Goal: Find specific page/section: Find specific page/section

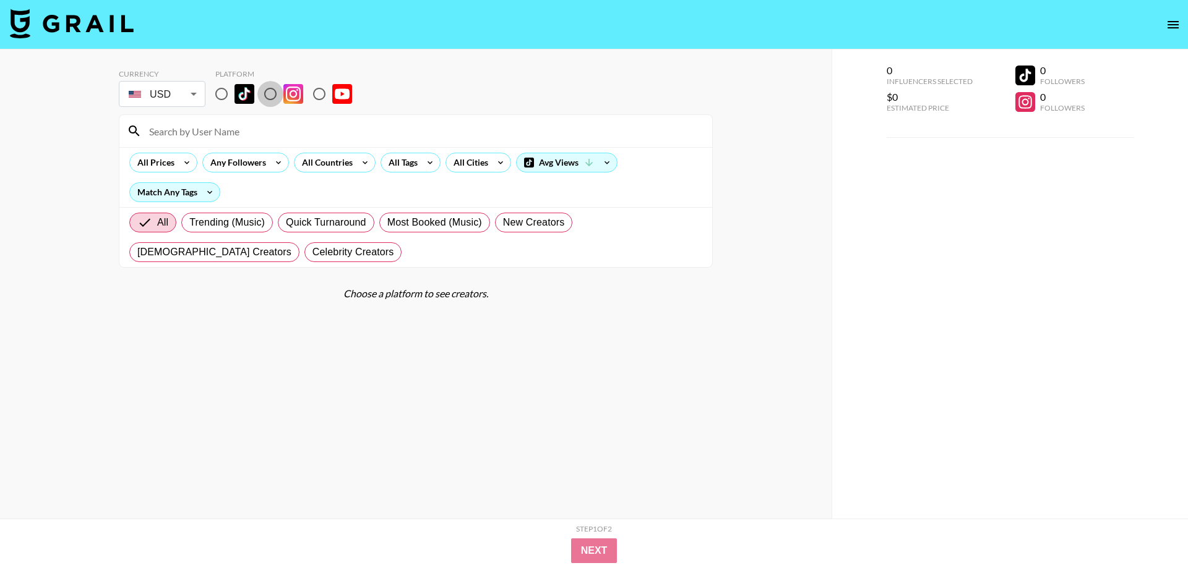
click at [276, 90] on input "radio" at bounding box center [270, 94] width 26 height 26
radio input "true"
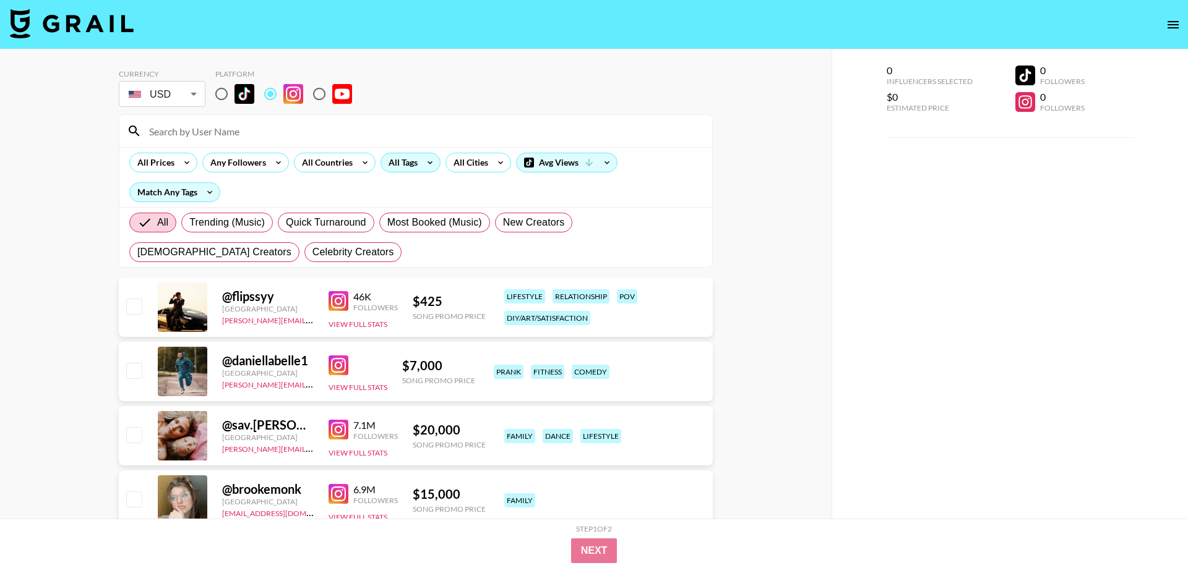
click at [422, 163] on icon at bounding box center [430, 162] width 20 height 19
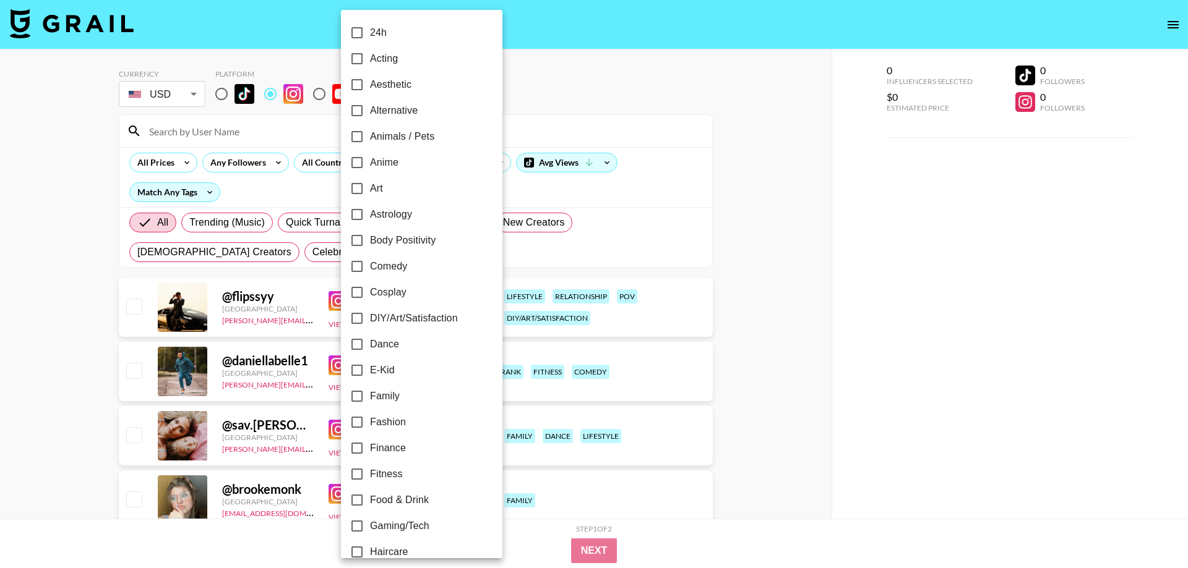
click at [336, 160] on div at bounding box center [594, 284] width 1188 height 568
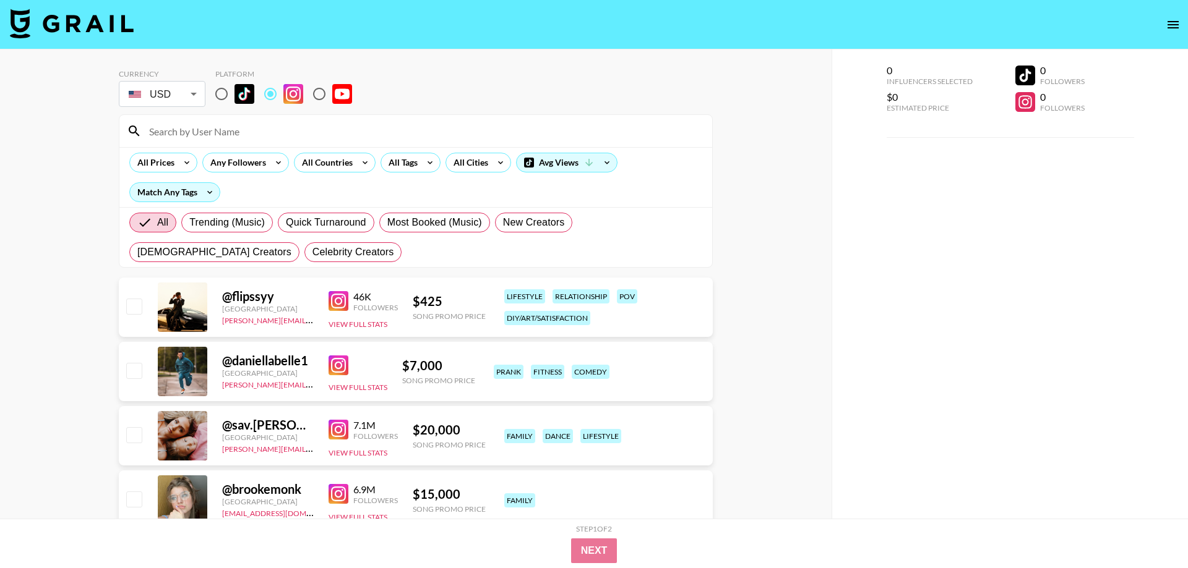
click at [315, 161] on div "24h Acting Aesthetic Alternative Animals / Pets Anime Art Astrology Body Positi…" at bounding box center [594, 284] width 1188 height 568
click at [331, 165] on div "All Countries" at bounding box center [324, 162] width 61 height 19
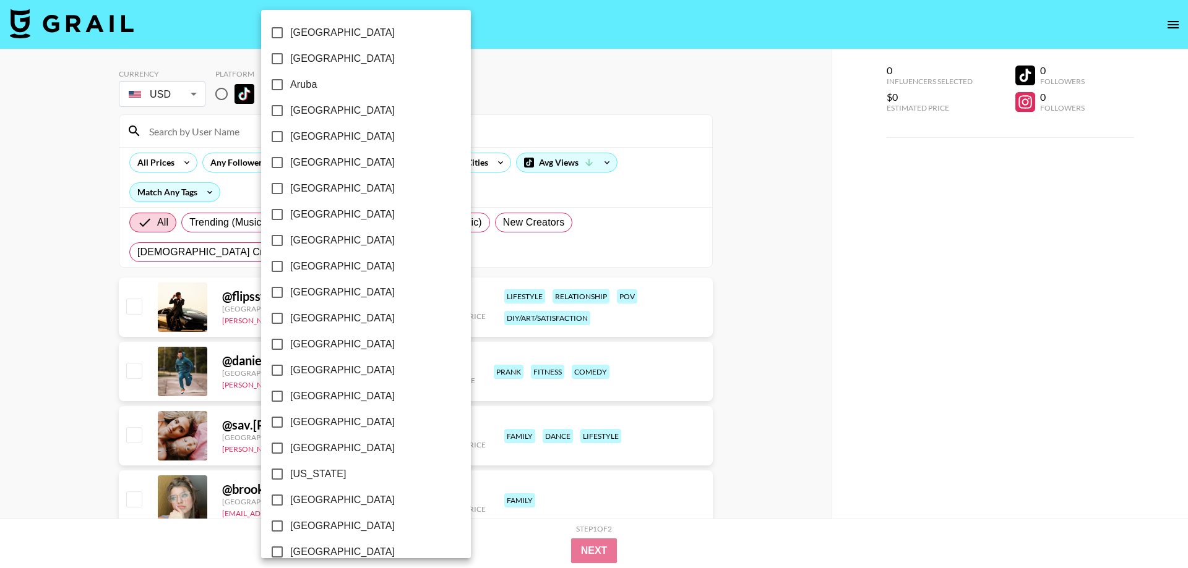
click at [314, 212] on span "[GEOGRAPHIC_DATA]" at bounding box center [342, 214] width 105 height 15
click at [290, 212] on input "[GEOGRAPHIC_DATA]" at bounding box center [277, 215] width 26 height 26
checkbox input "true"
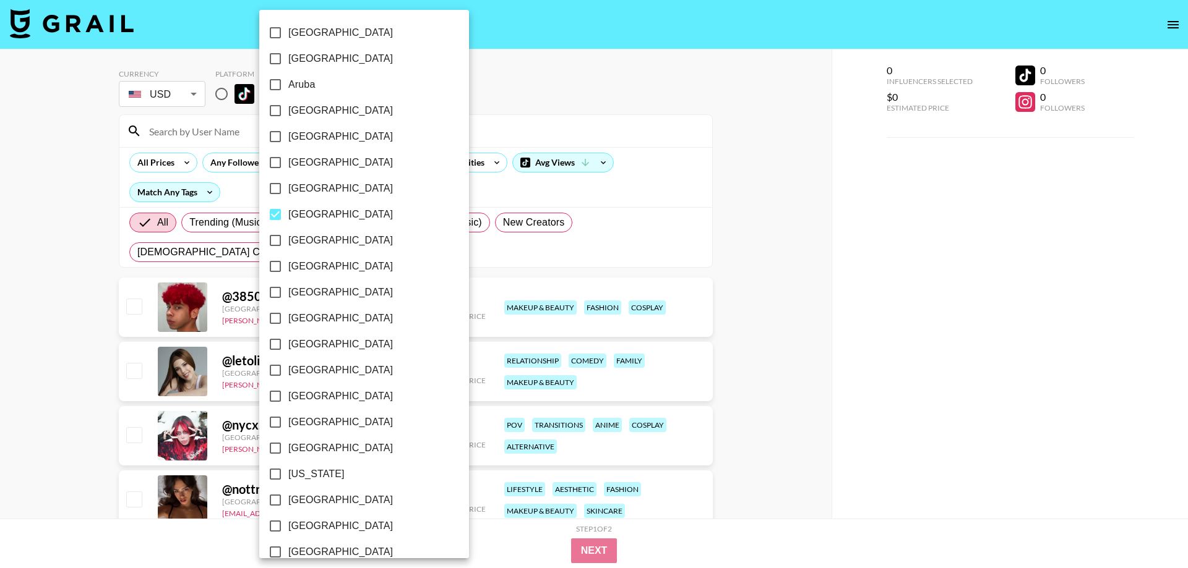
click at [443, 126] on div at bounding box center [594, 284] width 1188 height 568
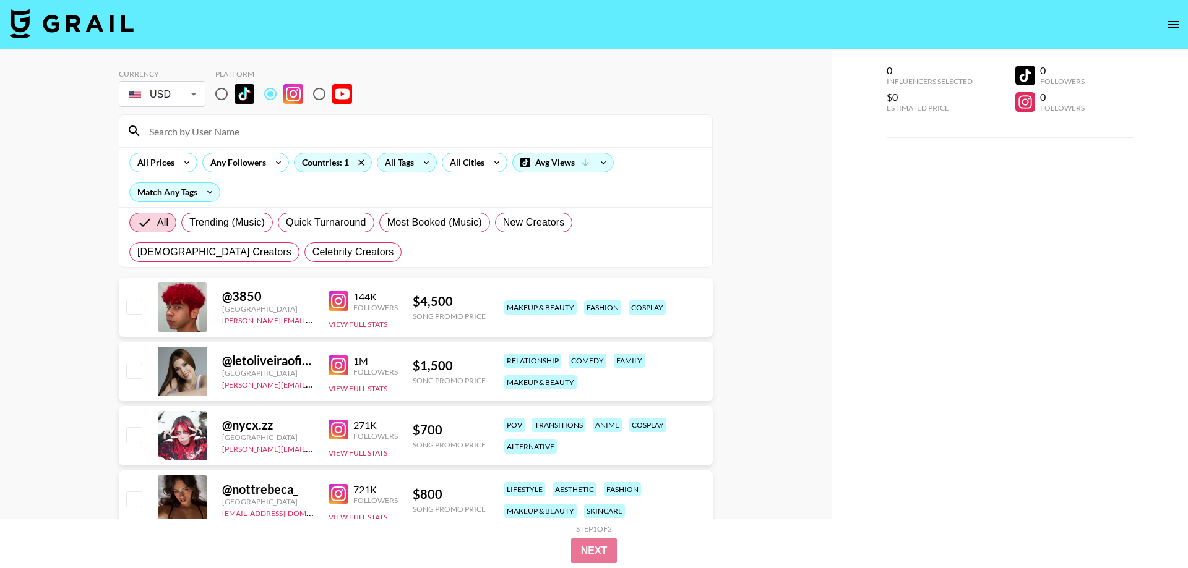
click at [423, 163] on icon at bounding box center [426, 162] width 20 height 19
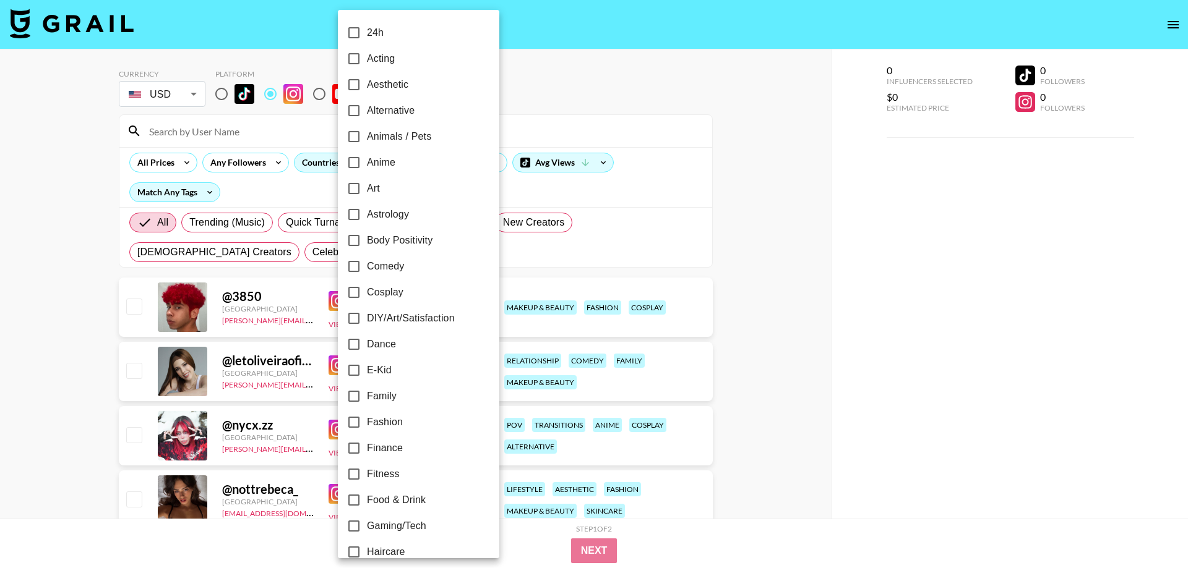
click at [390, 270] on span "Comedy" at bounding box center [385, 266] width 37 height 15
click at [367, 270] on input "Comedy" at bounding box center [354, 267] width 26 height 26
checkbox input "true"
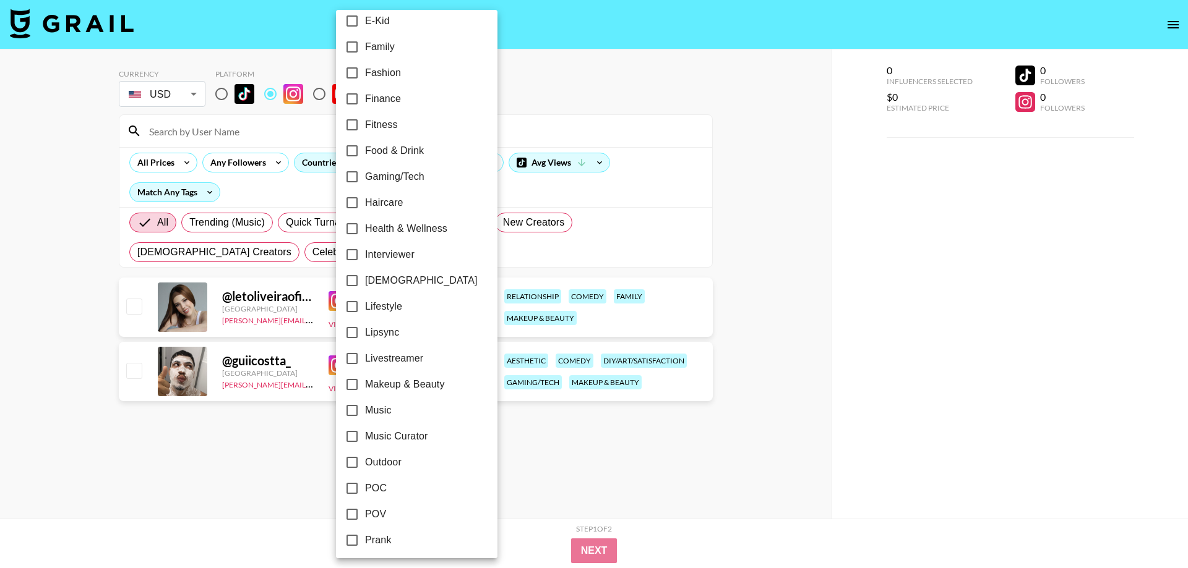
scroll to position [353, 0]
click at [376, 512] on span "POV" at bounding box center [375, 511] width 21 height 15
click at [365, 512] on input "POV" at bounding box center [352, 512] width 26 height 26
checkbox input "true"
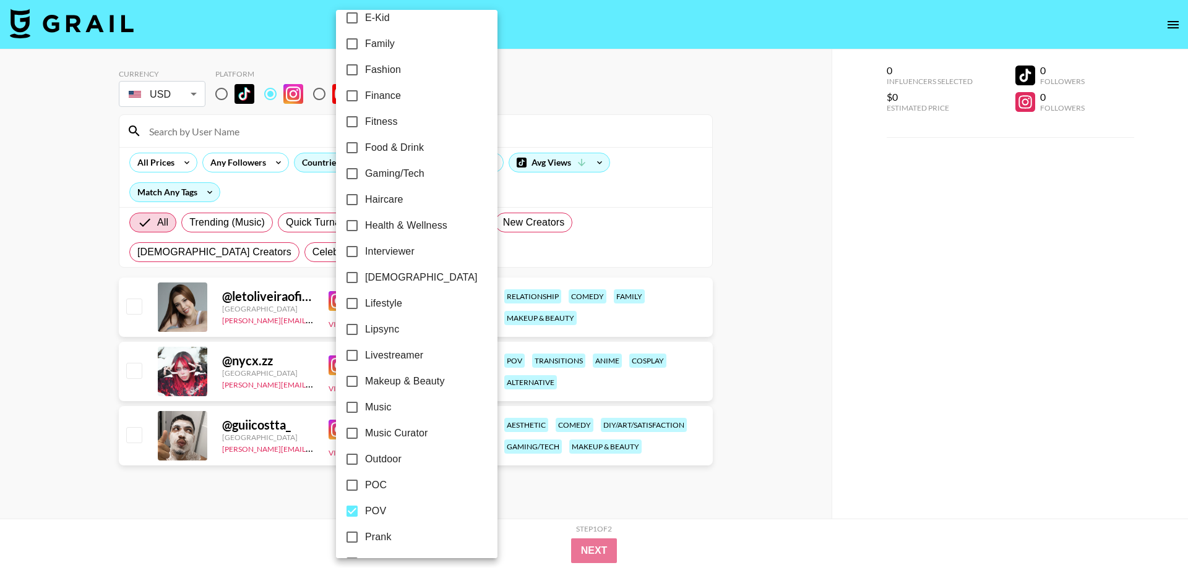
click at [619, 120] on div at bounding box center [594, 284] width 1188 height 568
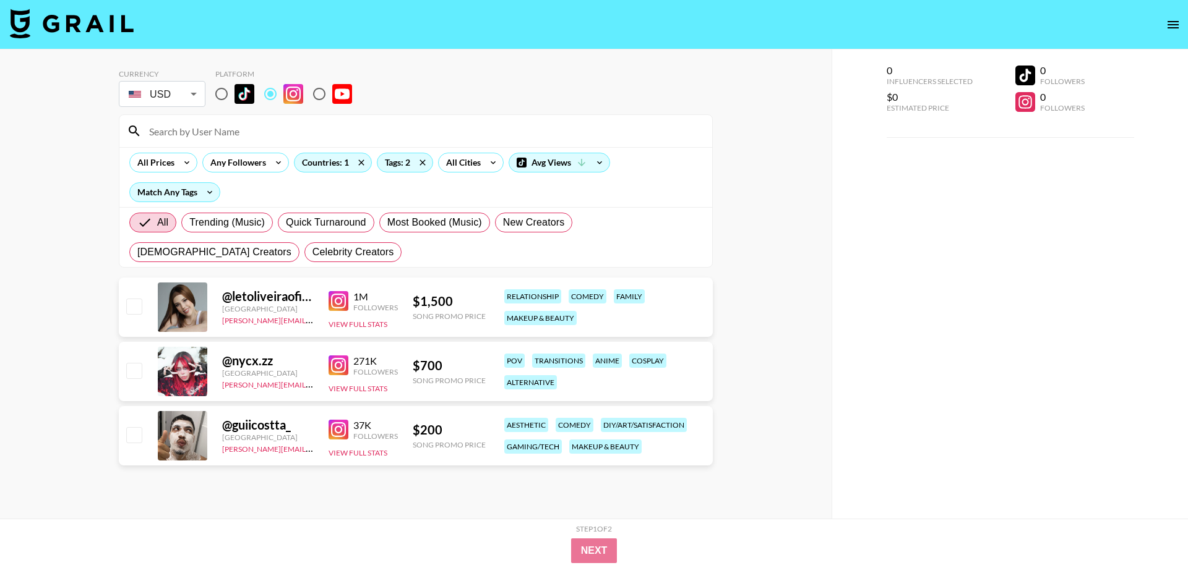
click at [574, 106] on div "24h Acting Aesthetic Alternative Animals / Pets Anime Art Astrology Body Positi…" at bounding box center [594, 284] width 1188 height 568
click at [332, 293] on img at bounding box center [338, 301] width 20 height 20
